Goal: Transaction & Acquisition: Download file/media

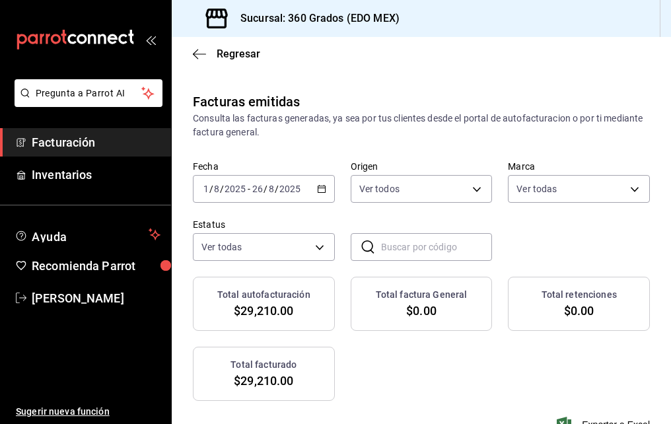
scroll to position [0, 330]
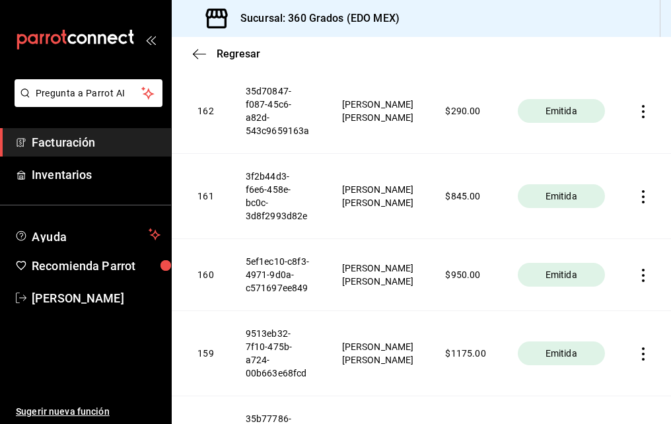
click at [636, 351] on icon "button" at bounding box center [642, 353] width 13 height 13
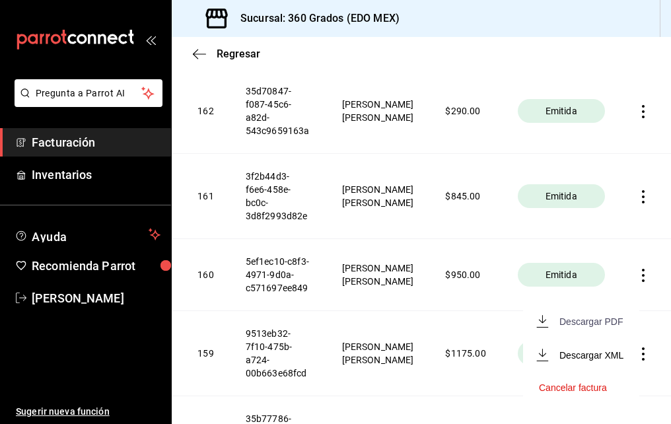
click at [579, 318] on div "Descargar PDF" at bounding box center [590, 321] width 63 height 11
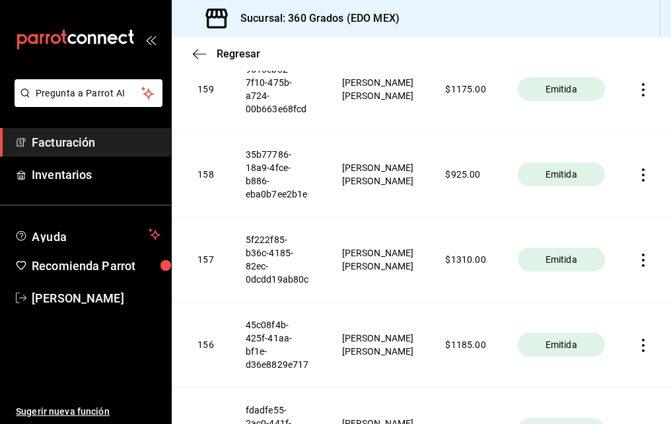
scroll to position [1924, 0]
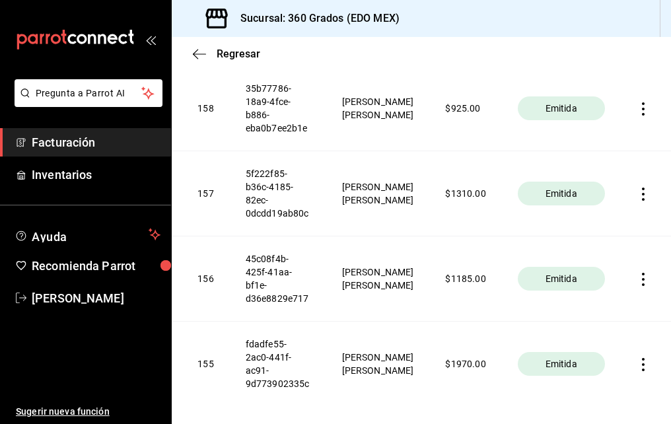
click at [636, 281] on icon "button" at bounding box center [642, 279] width 13 height 13
click at [571, 246] on div "Descargar PDF" at bounding box center [590, 247] width 63 height 11
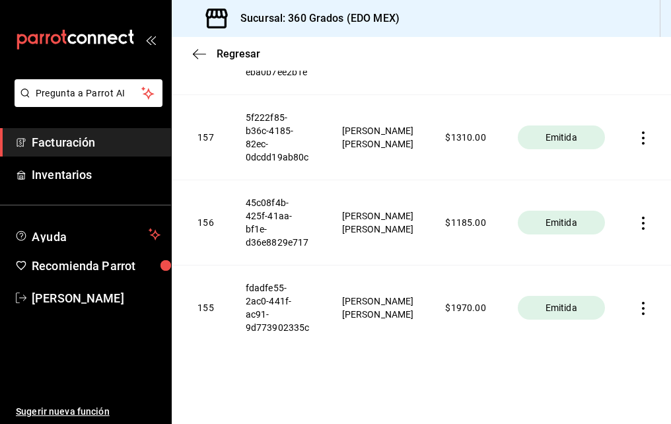
scroll to position [1858, 0]
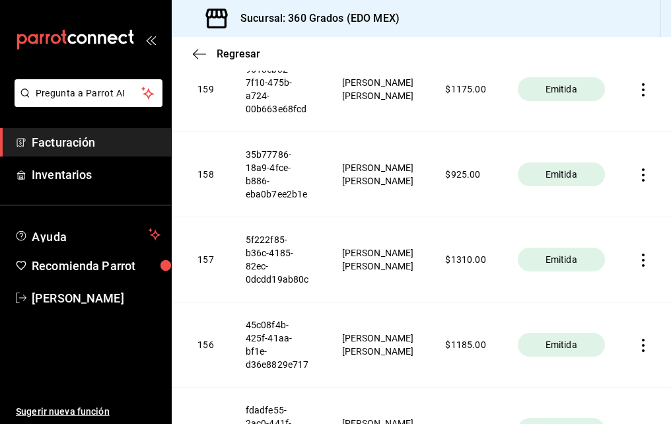
click at [636, 174] on icon "button" at bounding box center [642, 174] width 13 height 13
click at [566, 141] on div "Descargar PDF" at bounding box center [590, 142] width 63 height 11
click at [636, 263] on icon "button" at bounding box center [642, 259] width 13 height 13
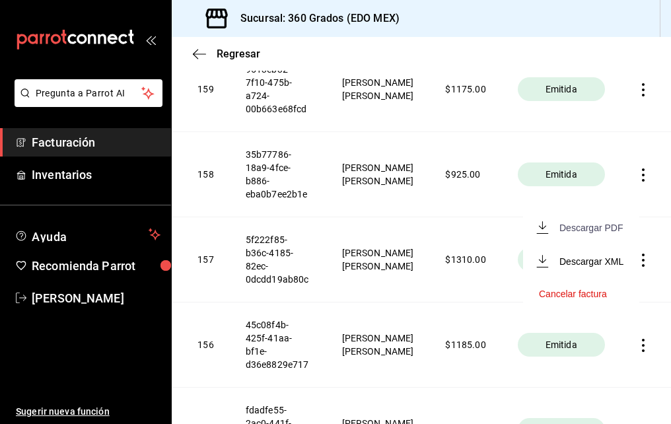
click at [582, 226] on div "Descargar PDF" at bounding box center [590, 227] width 63 height 11
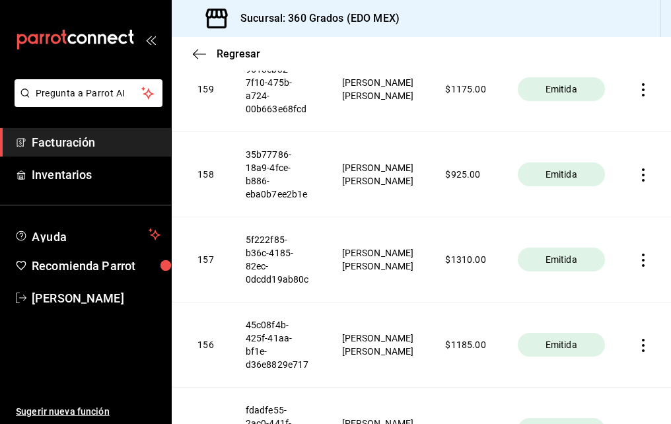
click at [636, 341] on icon "button" at bounding box center [642, 345] width 13 height 13
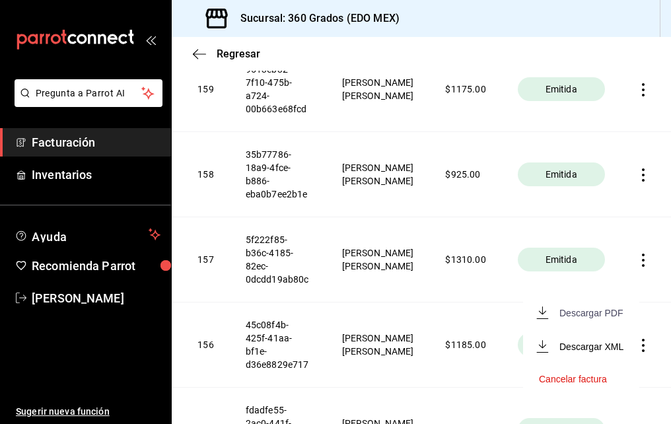
click at [565, 313] on div "Descargar PDF" at bounding box center [590, 313] width 63 height 11
